Goal: Task Accomplishment & Management: Use online tool/utility

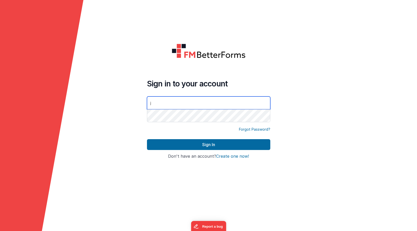
type input "[PERSON_NAME][EMAIL_ADDRESS][DOMAIN_NAME]"
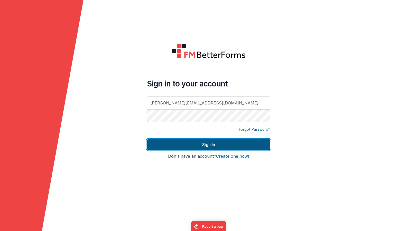
click at [211, 146] on button "Sign In" at bounding box center [208, 144] width 123 height 11
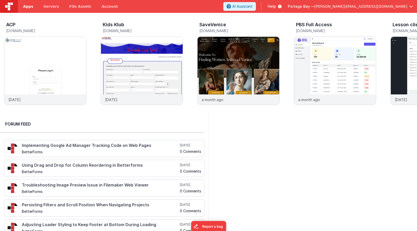
click at [30, 6] on span "Apps" at bounding box center [28, 6] width 10 height 5
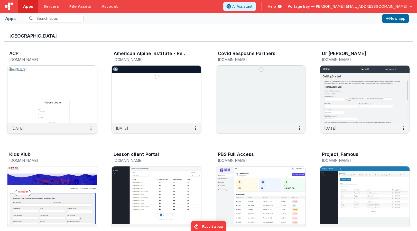
click at [40, 80] on img at bounding box center [51, 95] width 89 height 58
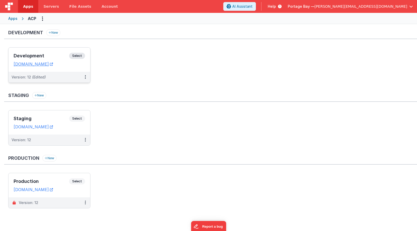
click at [77, 54] on span "Select" at bounding box center [77, 56] width 16 height 6
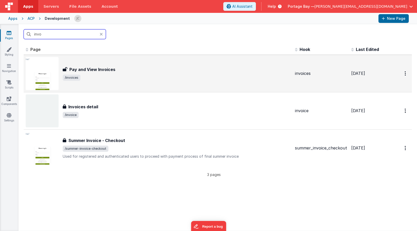
type input "invo"
click at [131, 78] on span "/invoices" at bounding box center [177, 78] width 228 height 6
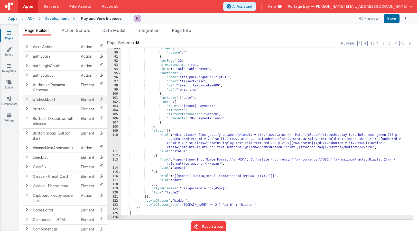
scroll to position [47, 0]
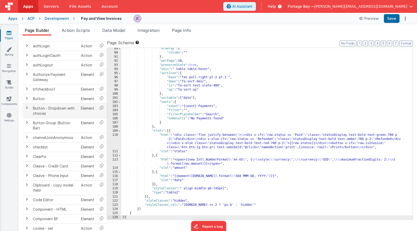
click at [27, 107] on span at bounding box center [27, 108] width 4 height 4
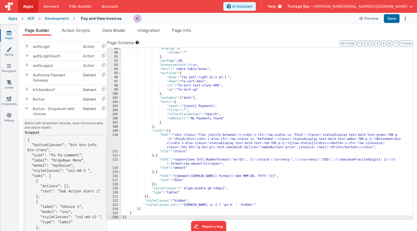
scroll to position [60, 0]
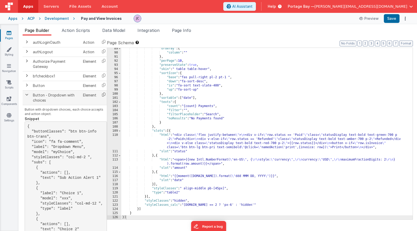
click at [103, 95] on icon at bounding box center [103, 94] width 11 height 8
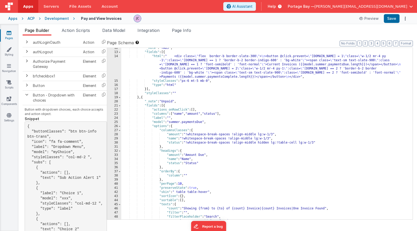
scroll to position [48, 0]
click at [146, 88] on div ""_note" : "TABS" , "fields" : [{ "html" : " <div class= \" flex border-b border…" at bounding box center [266, 135] width 291 height 180
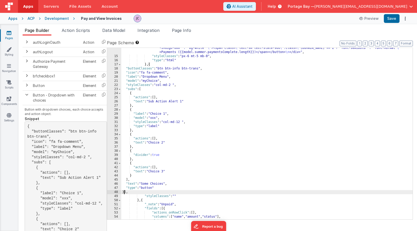
scroll to position [64, 0]
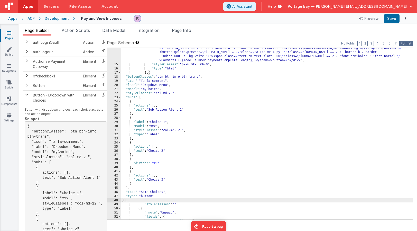
click at [405, 43] on button "Format" at bounding box center [406, 44] width 14 height 6
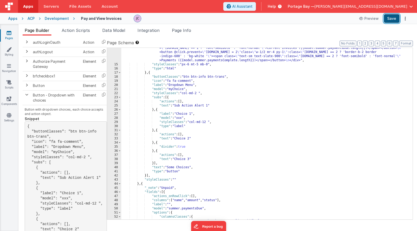
click at [391, 19] on button "Save" at bounding box center [392, 18] width 16 height 9
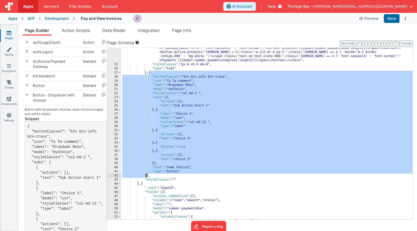
drag, startPoint x: 150, startPoint y: 72, endPoint x: 146, endPoint y: 175, distance: 102.6
click at [146, 175] on div ""html" : " <div class= \" flex border-b border-slate-300 \" > \n <button @click…" at bounding box center [266, 138] width 291 height 200
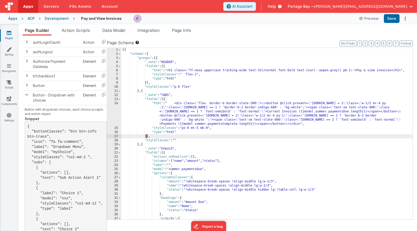
scroll to position [2, 0]
click at [147, 81] on div "[{ "schema" : { "groups" : [{ "_note" : "HEADER" , "fields" : [{ "html" : "<h1 …" at bounding box center [266, 137] width 291 height 180
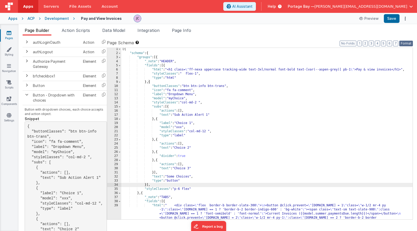
click at [409, 41] on button "Format" at bounding box center [406, 44] width 14 height 6
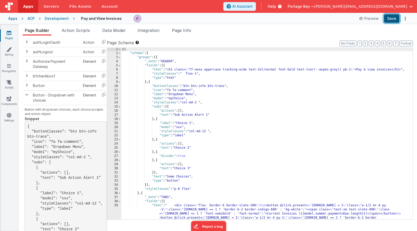
click at [393, 18] on button "Save" at bounding box center [392, 18] width 16 height 9
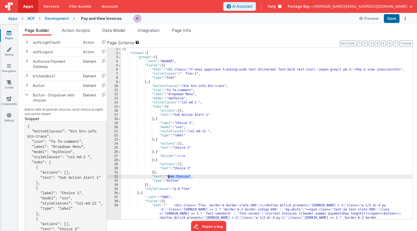
drag, startPoint x: 191, startPoint y: 176, endPoint x: 169, endPoint y: 176, distance: 21.6
click at [169, 176] on div "[{ "schema" : { "groups" : [{ "_note" : "HEADER" , "fields" : [{ "html" : "<h1 …" at bounding box center [266, 147] width 291 height 200
click at [390, 17] on button "Save" at bounding box center [392, 18] width 16 height 9
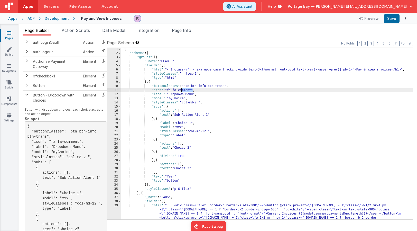
drag, startPoint x: 192, startPoint y: 90, endPoint x: 180, endPoint y: 90, distance: 11.8
click at [180, 90] on div "[{ "schema" : { "groups" : [{ "_note" : "HEADER" , "fields" : [{ "html" : "<h1 …" at bounding box center [266, 147] width 291 height 200
click at [174, 89] on div "[{ "schema" : { "groups" : [{ "_note" : "HEADER" , "fields" : [{ "html" : "<h1 …" at bounding box center [266, 147] width 291 height 200
click at [392, 20] on button "Save" at bounding box center [392, 18] width 16 height 9
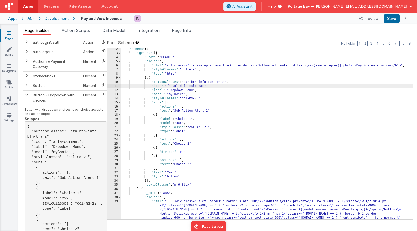
scroll to position [3, 0]
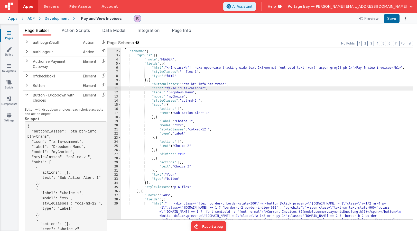
click at [200, 100] on div "[{ "schema" : { "groups" : [{ "_note" : "HEADER" , "fields" : [{ "html" : "<h1 …" at bounding box center [266, 145] width 291 height 200
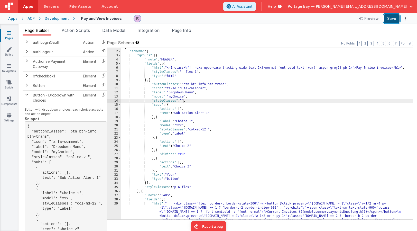
click at [395, 18] on button "Save" at bounding box center [392, 18] width 16 height 9
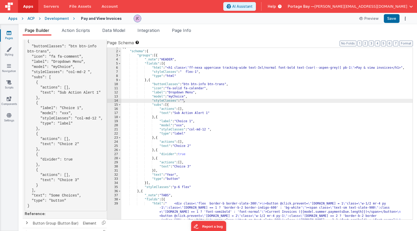
scroll to position [144, 0]
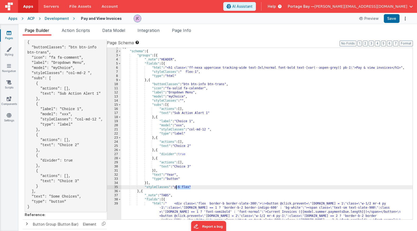
drag, startPoint x: 191, startPoint y: 186, endPoint x: 176, endPoint y: 187, distance: 14.4
click at [176, 187] on div "[{ "schema" : { "groups" : [{ "_note" : "HEADER" , "fields" : [{ "html" : "<h1 …" at bounding box center [266, 145] width 291 height 200
click at [395, 19] on button "Save" at bounding box center [392, 18] width 16 height 9
click at [176, 187] on div "[{ "schema" : { "groups" : [{ "_note" : "HEADER" , "fields" : [{ "html" : "<h1 …" at bounding box center [266, 145] width 291 height 200
click at [392, 19] on button "Save" at bounding box center [392, 18] width 16 height 9
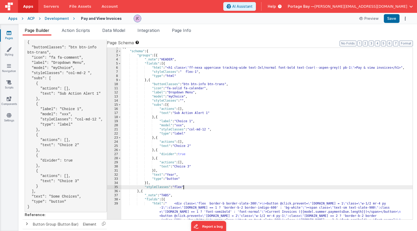
click at [184, 187] on div "[{ "schema" : { "groups" : [{ "_note" : "HEADER" , "fields" : [{ "html" : "<h1 …" at bounding box center [266, 145] width 291 height 200
click at [393, 19] on button "Save" at bounding box center [392, 18] width 16 height 9
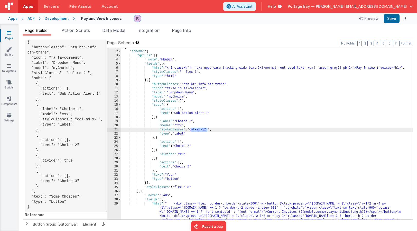
drag, startPoint x: 208, startPoint y: 129, endPoint x: 192, endPoint y: 130, distance: 16.2
click at [192, 130] on div "[{ "schema" : { "groups" : [{ "_note" : "HEADER" , "fields" : [{ "html" : "<h1 …" at bounding box center [266, 145] width 291 height 200
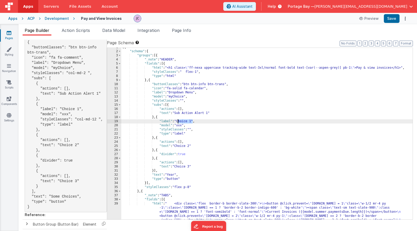
drag, startPoint x: 193, startPoint y: 121, endPoint x: 178, endPoint y: 121, distance: 14.6
click at [178, 121] on div "[{ "schema" : { "groups" : [{ "_note" : "HEADER" , "fields" : [{ "html" : "<h1 …" at bounding box center [266, 145] width 291 height 200
click at [393, 19] on button "Save" at bounding box center [392, 18] width 16 height 9
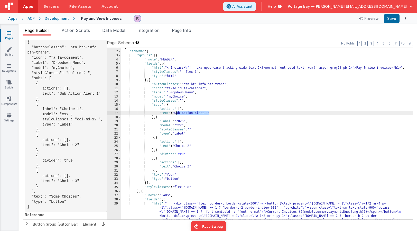
drag, startPoint x: 209, startPoint y: 112, endPoint x: 177, endPoint y: 112, distance: 32.4
click at [177, 112] on div "[{ "schema" : { "groups" : [{ "_note" : "HEADER" , "fields" : [{ "html" : "<h1 …" at bounding box center [266, 145] width 291 height 200
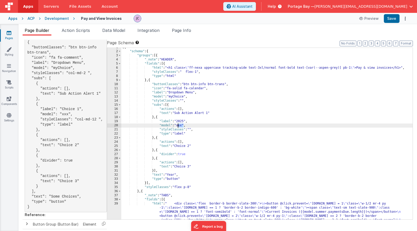
drag, startPoint x: 184, startPoint y: 125, endPoint x: 179, endPoint y: 126, distance: 5.6
click at [179, 126] on div "[{ "schema" : { "groups" : [{ "_note" : "HEADER" , "fields" : [{ "html" : "<h1 …" at bounding box center [266, 145] width 291 height 200
click at [393, 18] on button "Save" at bounding box center [392, 18] width 16 height 9
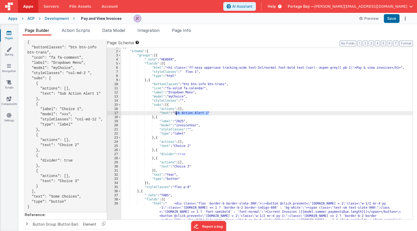
drag, startPoint x: 210, startPoint y: 113, endPoint x: 177, endPoint y: 114, distance: 33.4
click at [177, 114] on div "[{ "schema" : { "groups" : [{ "_note" : "HEADER" , "fields" : [{ "html" : "<h1 …" at bounding box center [266, 145] width 291 height 200
click at [391, 17] on button "Save" at bounding box center [392, 18] width 16 height 9
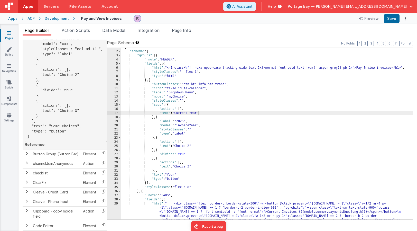
scroll to position [215, 0]
click at [27, 154] on span at bounding box center [27, 152] width 4 height 4
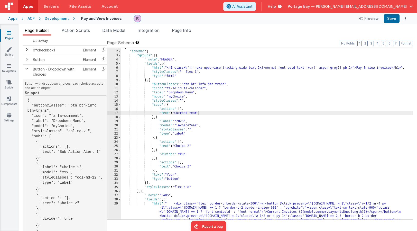
scroll to position [82, 0]
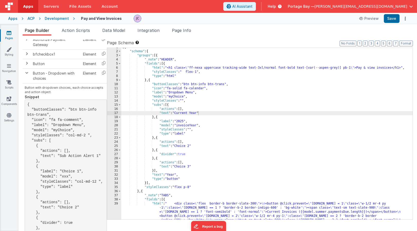
click at [276, 6] on span "Help" at bounding box center [272, 6] width 8 height 5
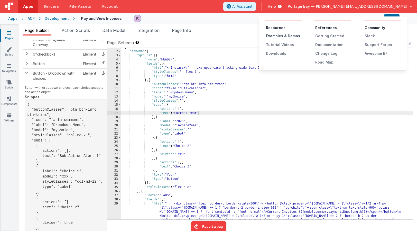
click at [275, 36] on div "Examples & Demos" at bounding box center [284, 35] width 36 height 5
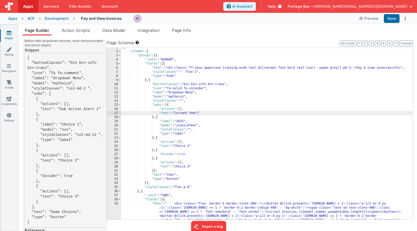
scroll to position [130, 0]
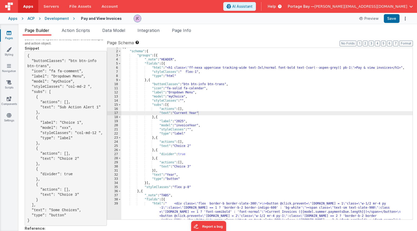
click at [202, 113] on div "[{ "schema" : { "groups" : [{ "_note" : "HEADER" , "fields" : [{ "html" : "<h1 …" at bounding box center [266, 145] width 291 height 200
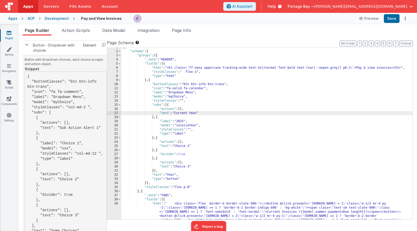
scroll to position [111, 0]
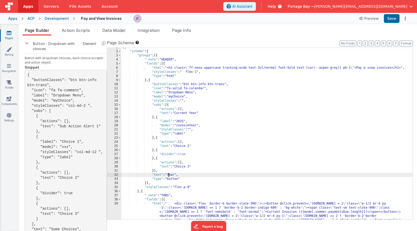
click at [169, 174] on div "[{ "schema" : { "groups" : [{ "_note" : "HEADER" , "fields" : [{ "html" : "<h1 …" at bounding box center [266, 145] width 291 height 200
click at [391, 20] on button "Save" at bounding box center [392, 18] width 16 height 9
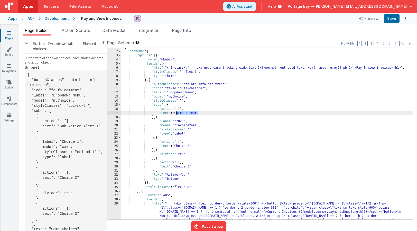
drag, startPoint x: 198, startPoint y: 113, endPoint x: 177, endPoint y: 113, distance: 21.8
click at [177, 113] on div "[{ "schema" : { "groups" : [{ "_note" : "HEADER" , "fields" : [{ "html" : "<h1 …" at bounding box center [266, 145] width 291 height 200
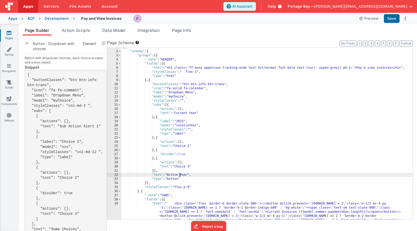
click at [180, 174] on div "[{ "schema" : { "groups" : [{ "_note" : "HEADER" , "fields" : [{ "html" : "<h1 …" at bounding box center [266, 145] width 291 height 200
drag, startPoint x: 180, startPoint y: 174, endPoint x: 169, endPoint y: 175, distance: 10.4
click at [169, 175] on div "[{ "schema" : { "groups" : [{ "_note" : "HEADER" , "fields" : [{ "html" : "<h1 …" at bounding box center [266, 145] width 291 height 200
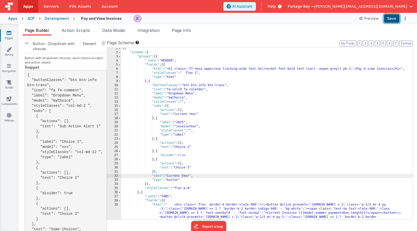
click at [393, 19] on button "Save" at bounding box center [392, 18] width 16 height 9
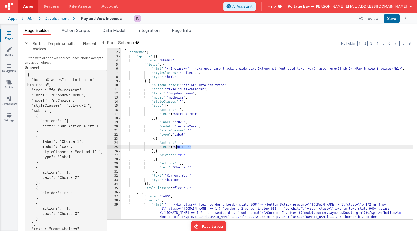
drag, startPoint x: 191, startPoint y: 147, endPoint x: 176, endPoint y: 147, distance: 14.9
click at [176, 147] on div "[{ "schema" : { "groups" : [{ "_note" : "HEADER" , "fields" : [{ "html" : "<h1 …" at bounding box center [266, 146] width 291 height 200
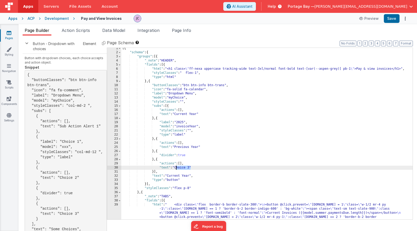
drag, startPoint x: 190, startPoint y: 168, endPoint x: 177, endPoint y: 169, distance: 13.7
click at [177, 169] on div "[{ "schema" : { "groups" : [{ "_note" : "HEADER" , "fields" : [{ "html" : "<h1 …" at bounding box center [266, 146] width 291 height 200
click at [393, 18] on button "Save" at bounding box center [392, 18] width 16 height 9
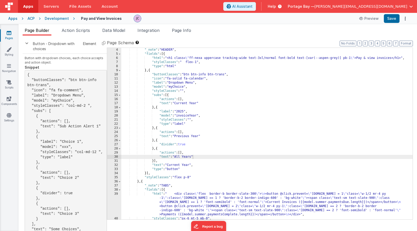
scroll to position [13, 0]
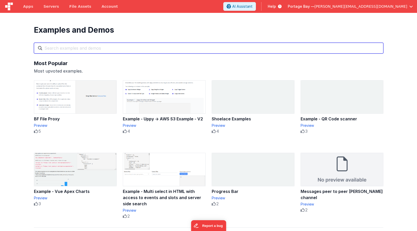
click at [78, 50] on input "text" at bounding box center [208, 48] width 349 height 11
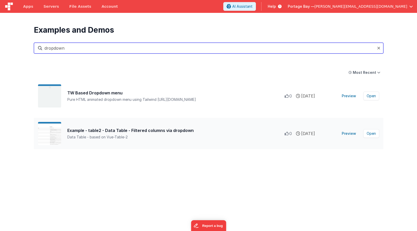
type input "dropdown"
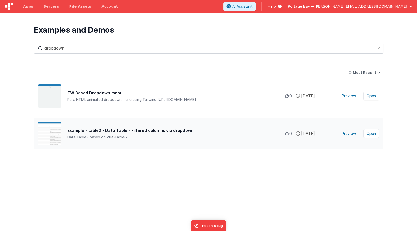
click at [140, 132] on div "Example - table2 - Data Table - Filtered columns via dropdown" at bounding box center [175, 130] width 217 height 6
click at [371, 133] on button "Open" at bounding box center [371, 133] width 16 height 9
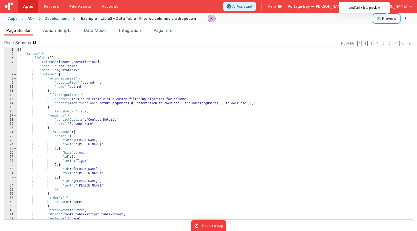
click at [383, 19] on button "Preview" at bounding box center [387, 18] width 26 height 8
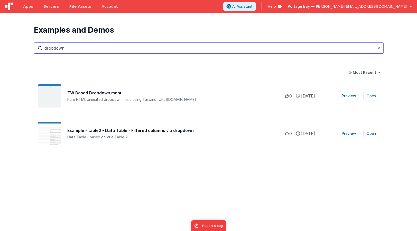
drag, startPoint x: 66, startPoint y: 48, endPoint x: 35, endPoint y: 45, distance: 31.0
click at [35, 45] on input "dropdown" at bounding box center [208, 48] width 349 height 11
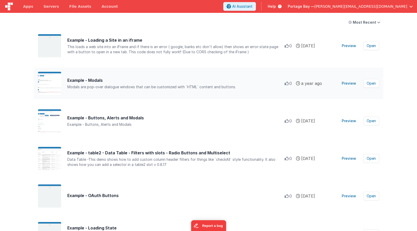
scroll to position [51, 0]
type input "button"
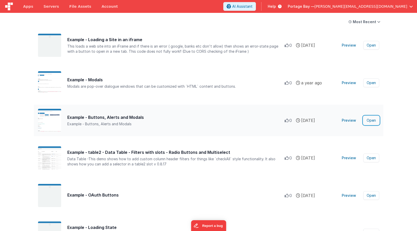
click at [371, 118] on button "Open" at bounding box center [371, 120] width 16 height 9
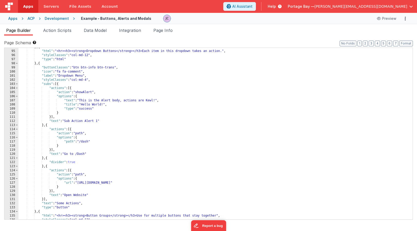
scroll to position [385, 0]
click at [388, 20] on button "Preview" at bounding box center [387, 18] width 26 height 8
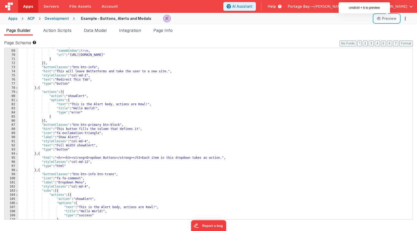
scroll to position [279, 0]
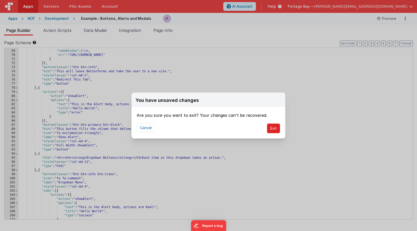
click at [274, 128] on button "Exit" at bounding box center [273, 128] width 13 height 10
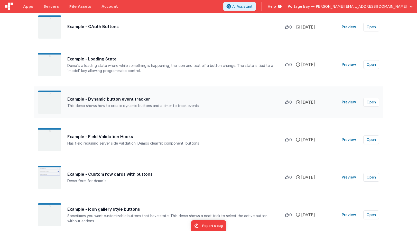
scroll to position [220, 0]
